Goal: Entertainment & Leisure: Consume media (video, audio)

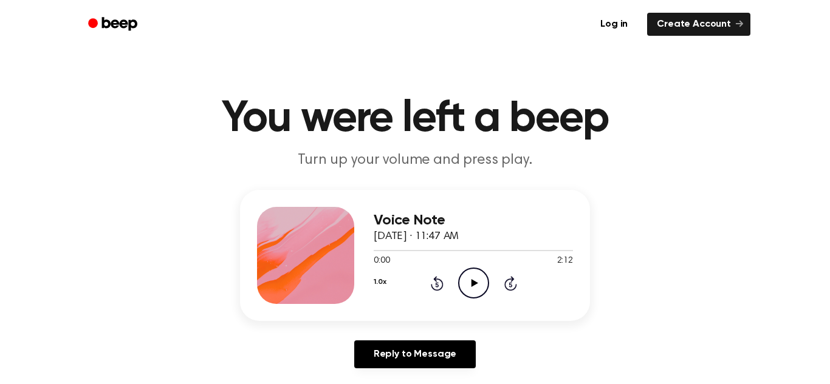
click at [472, 282] on icon at bounding box center [474, 283] width 7 height 8
click at [472, 282] on icon "Pause Audio" at bounding box center [473, 283] width 31 height 31
click at [472, 282] on icon at bounding box center [474, 283] width 7 height 8
click at [472, 282] on icon "Pause Audio" at bounding box center [473, 283] width 31 height 31
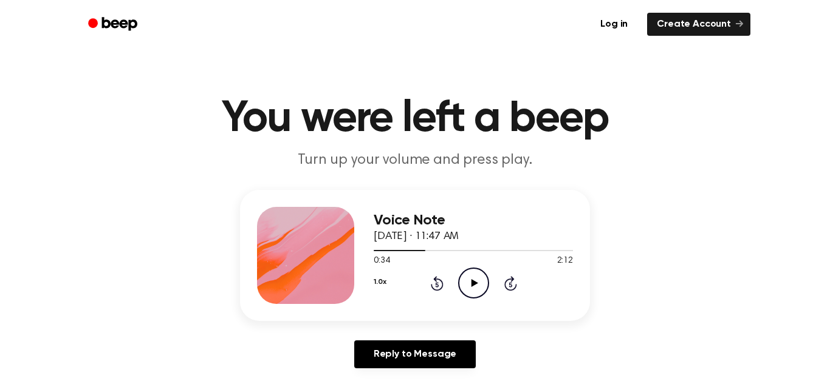
click at [472, 282] on icon at bounding box center [474, 283] width 7 height 8
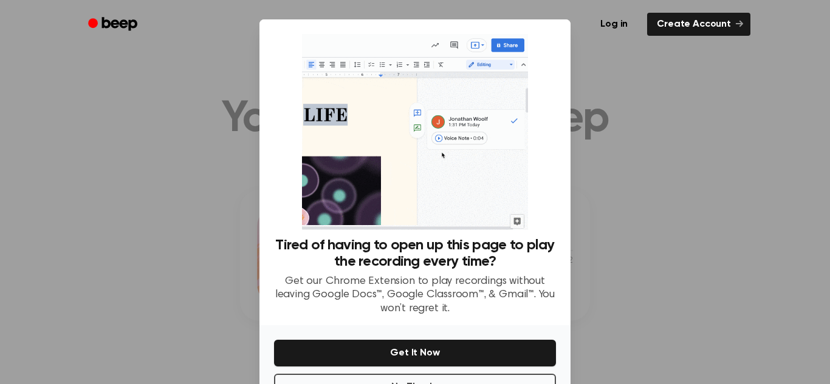
click at [828, 267] on div at bounding box center [415, 192] width 830 height 384
click at [715, 261] on div at bounding box center [415, 192] width 830 height 384
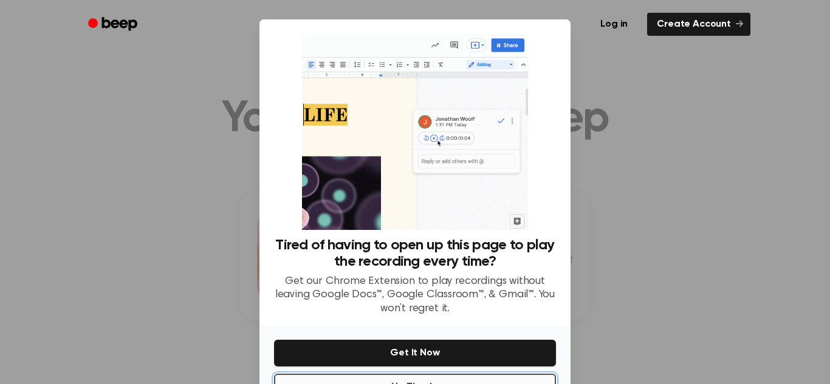
click at [381, 380] on button "No Thanks" at bounding box center [415, 387] width 282 height 27
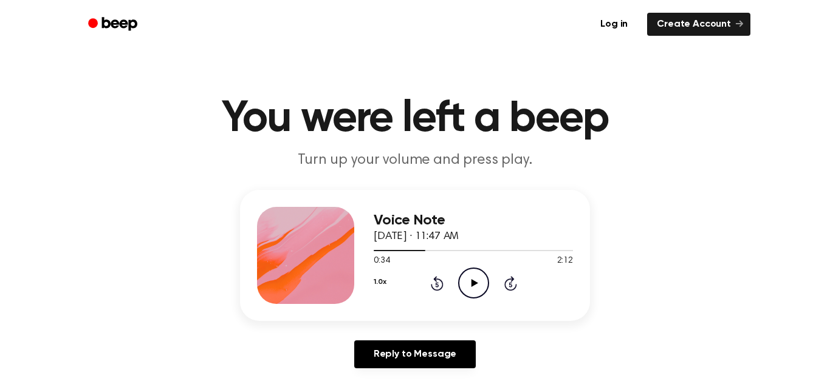
click at [470, 292] on icon "Play Audio" at bounding box center [473, 283] width 31 height 31
click at [435, 281] on icon at bounding box center [437, 283] width 13 height 15
click at [466, 285] on icon "Pause Audio" at bounding box center [473, 283] width 31 height 31
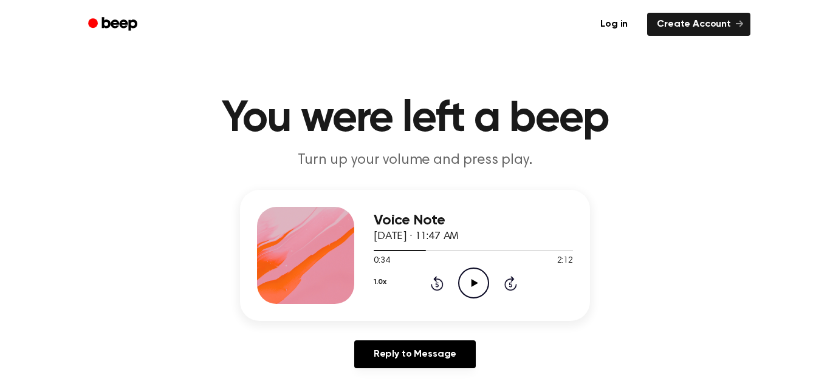
click at [465, 282] on icon "Play Audio" at bounding box center [473, 283] width 31 height 31
click at [465, 282] on icon "Pause Audio" at bounding box center [473, 283] width 31 height 31
click at [434, 286] on icon "Rewind 5 seconds" at bounding box center [436, 284] width 13 height 16
click at [473, 285] on icon at bounding box center [474, 283] width 7 height 8
click at [435, 282] on icon at bounding box center [437, 283] width 13 height 15
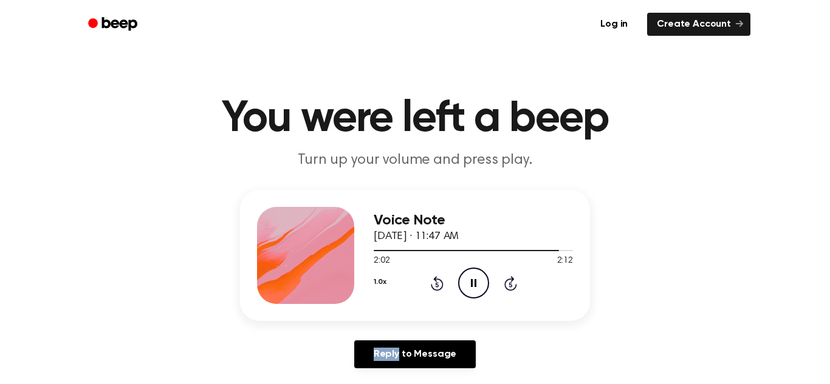
click at [435, 282] on icon at bounding box center [437, 283] width 13 height 15
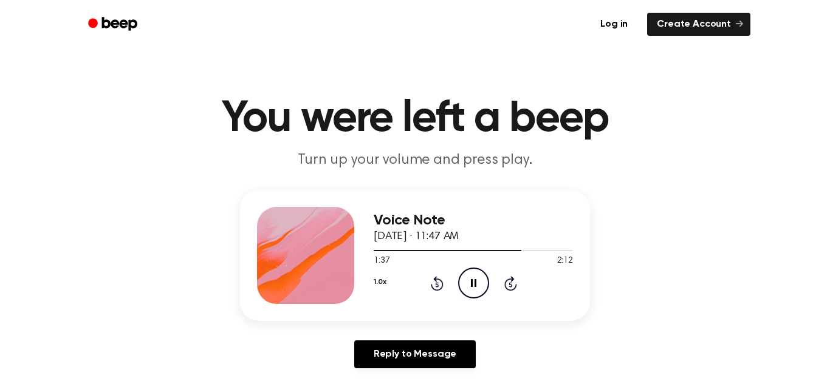
click at [435, 282] on icon at bounding box center [437, 283] width 13 height 15
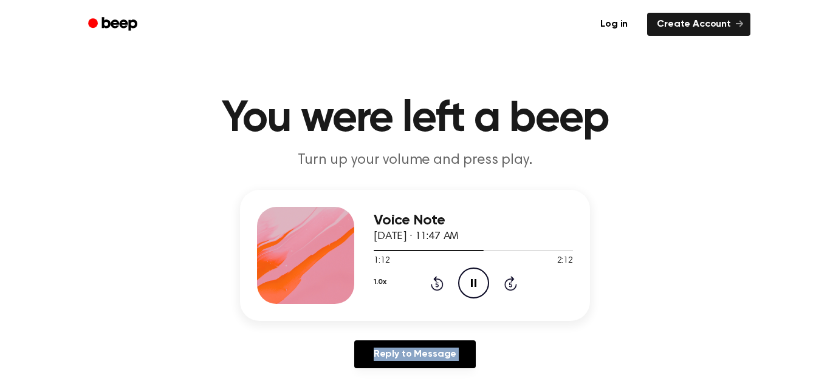
click at [435, 282] on icon at bounding box center [437, 283] width 13 height 15
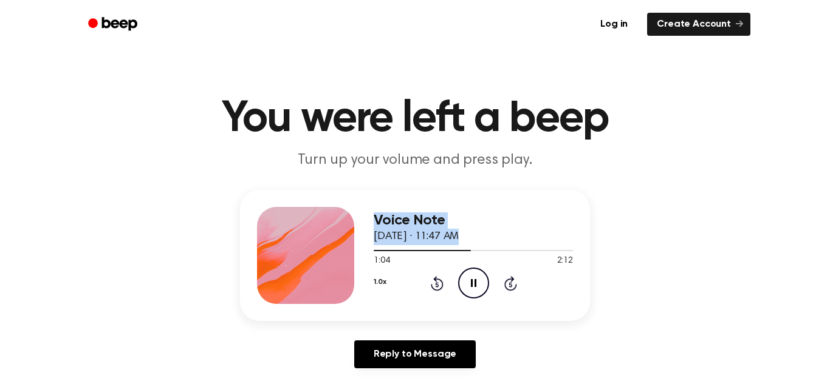
drag, startPoint x: 469, startPoint y: 250, endPoint x: 354, endPoint y: 264, distance: 116.2
click at [354, 264] on div "Voice Note [DATE] · 11:47 AM 1:04 2:12 Your browser does not support the [objec…" at bounding box center [415, 255] width 350 height 131
click at [497, 254] on div at bounding box center [472, 250] width 199 height 10
click at [435, 284] on icon at bounding box center [436, 284] width 3 height 5
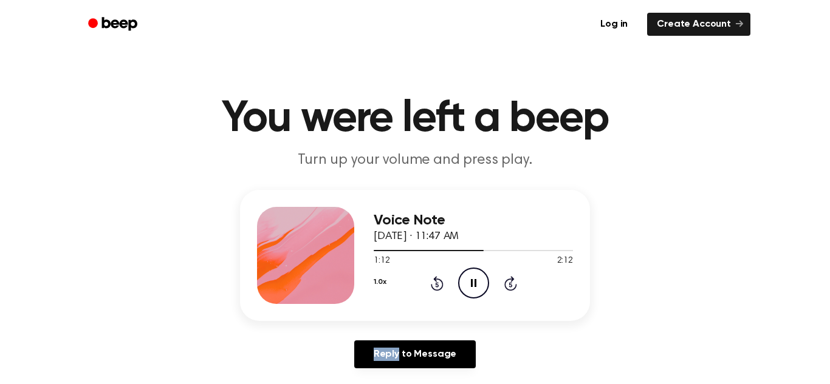
click at [435, 284] on icon at bounding box center [436, 284] width 3 height 5
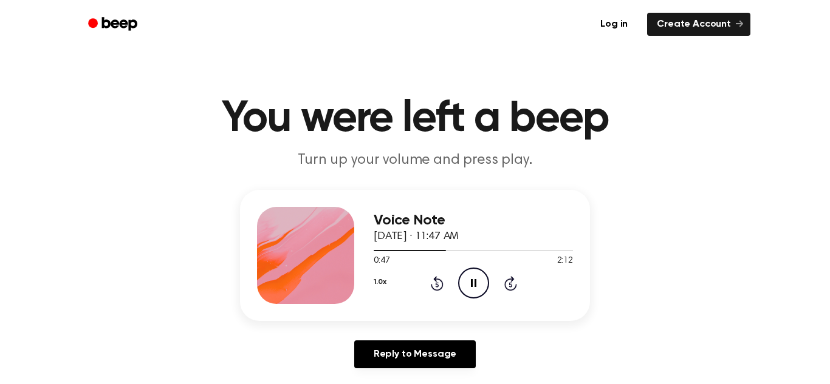
click at [435, 284] on icon at bounding box center [436, 284] width 3 height 5
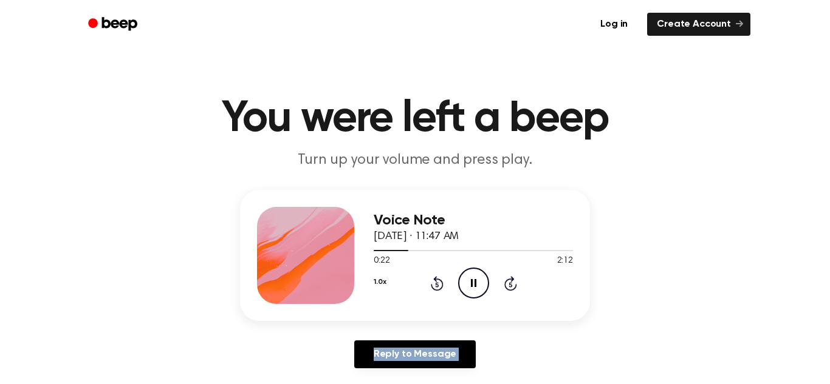
click at [435, 284] on icon at bounding box center [436, 284] width 3 height 5
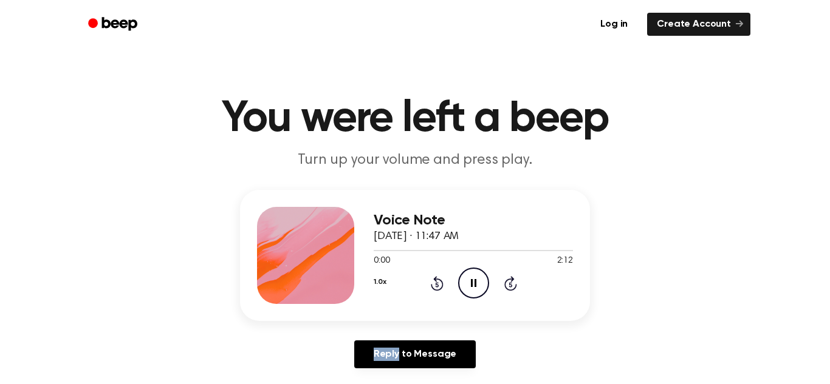
click at [435, 284] on icon at bounding box center [436, 284] width 3 height 5
click at [439, 284] on icon "Rewind 5 seconds" at bounding box center [436, 284] width 13 height 16
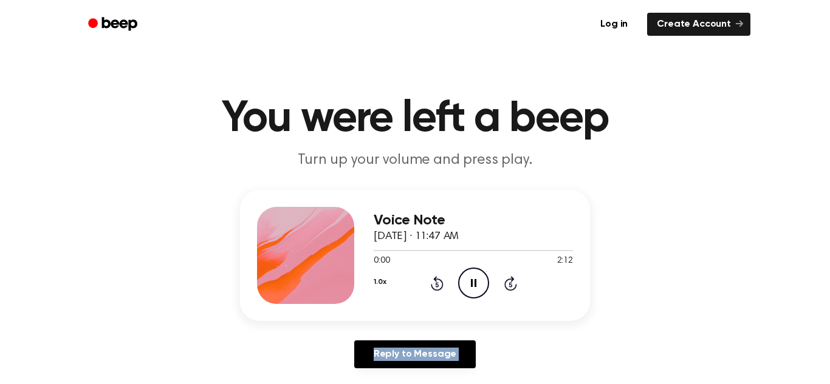
click at [439, 284] on icon "Rewind 5 seconds" at bounding box center [436, 284] width 13 height 16
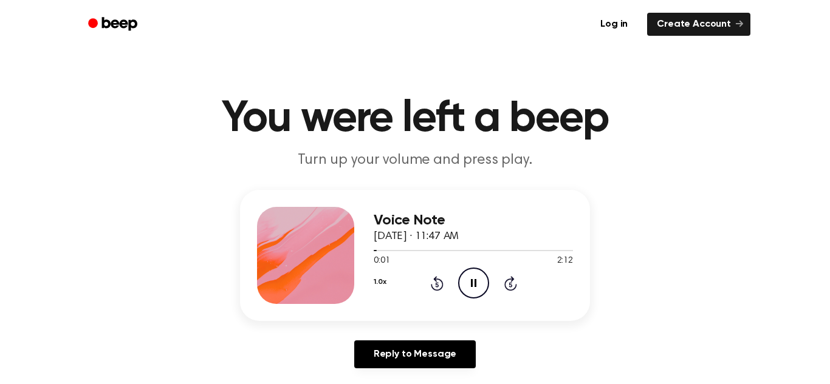
click at [439, 284] on icon "Rewind 5 seconds" at bounding box center [436, 284] width 13 height 16
click at [436, 283] on icon at bounding box center [436, 284] width 3 height 5
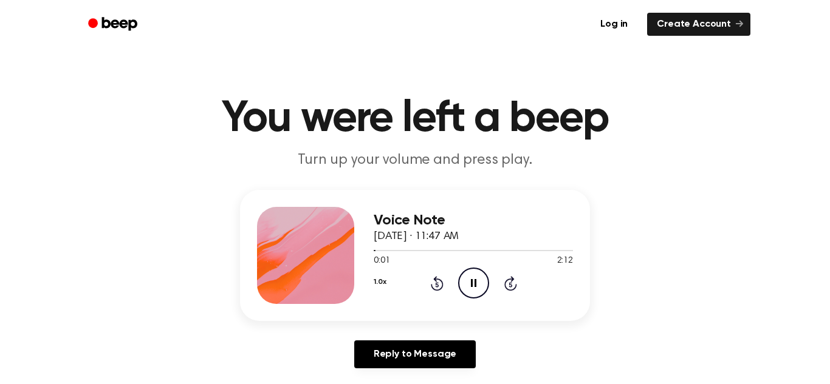
click at [436, 283] on icon at bounding box center [436, 284] width 3 height 5
click at [375, 281] on button "1.0x" at bounding box center [379, 282] width 12 height 21
click at [401, 380] on div "1.2x" at bounding box center [396, 378] width 47 height 22
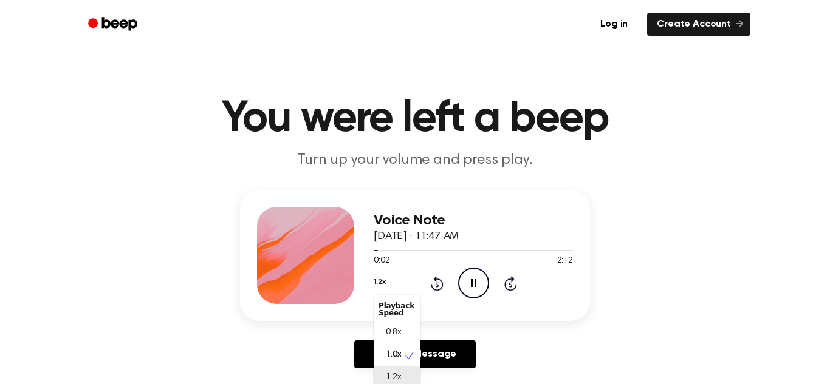
scroll to position [5, 0]
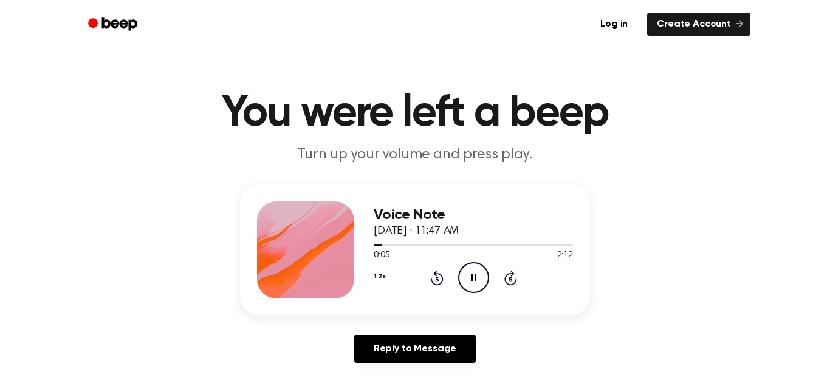
click at [380, 278] on button "1.2x" at bounding box center [379, 277] width 12 height 21
click at [397, 324] on span "0.8x" at bounding box center [393, 322] width 15 height 13
click at [383, 274] on button "0.8x" at bounding box center [380, 277] width 15 height 21
click at [399, 353] on span "1.0x" at bounding box center [393, 350] width 15 height 13
click at [472, 271] on icon "Pause Audio" at bounding box center [473, 277] width 31 height 31
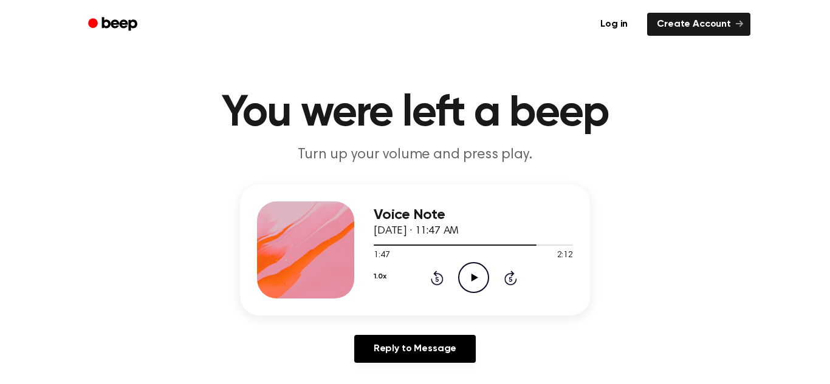
click at [472, 271] on icon "Play Audio" at bounding box center [473, 277] width 31 height 31
click at [472, 271] on icon "Pause Audio" at bounding box center [473, 277] width 31 height 31
